Goal: Communication & Community: Answer question/provide support

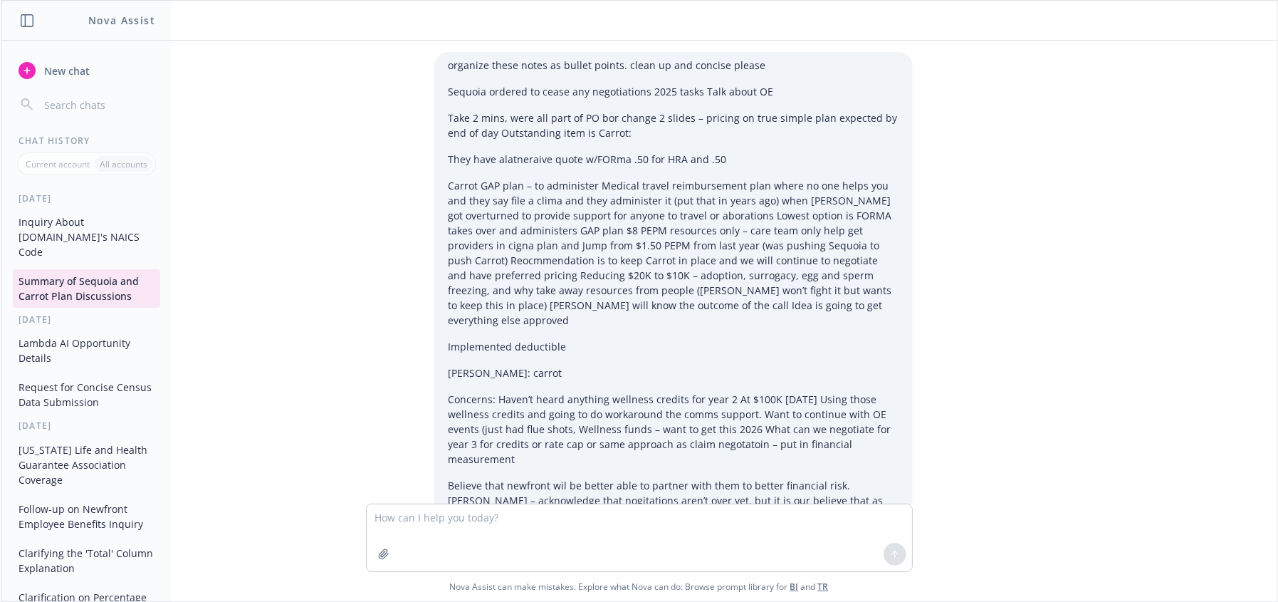
scroll to position [921, 0]
